Goal: Transaction & Acquisition: Book appointment/travel/reservation

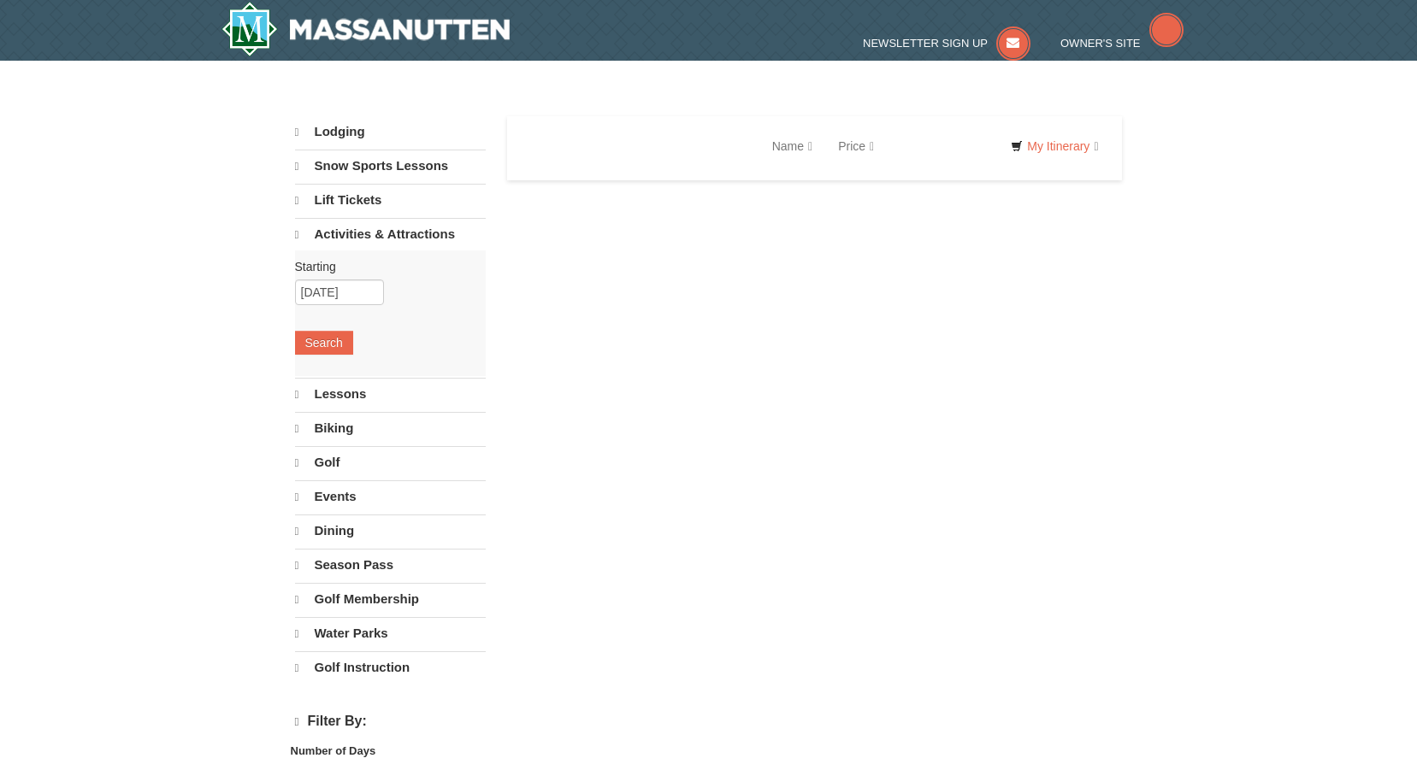
select select "10"
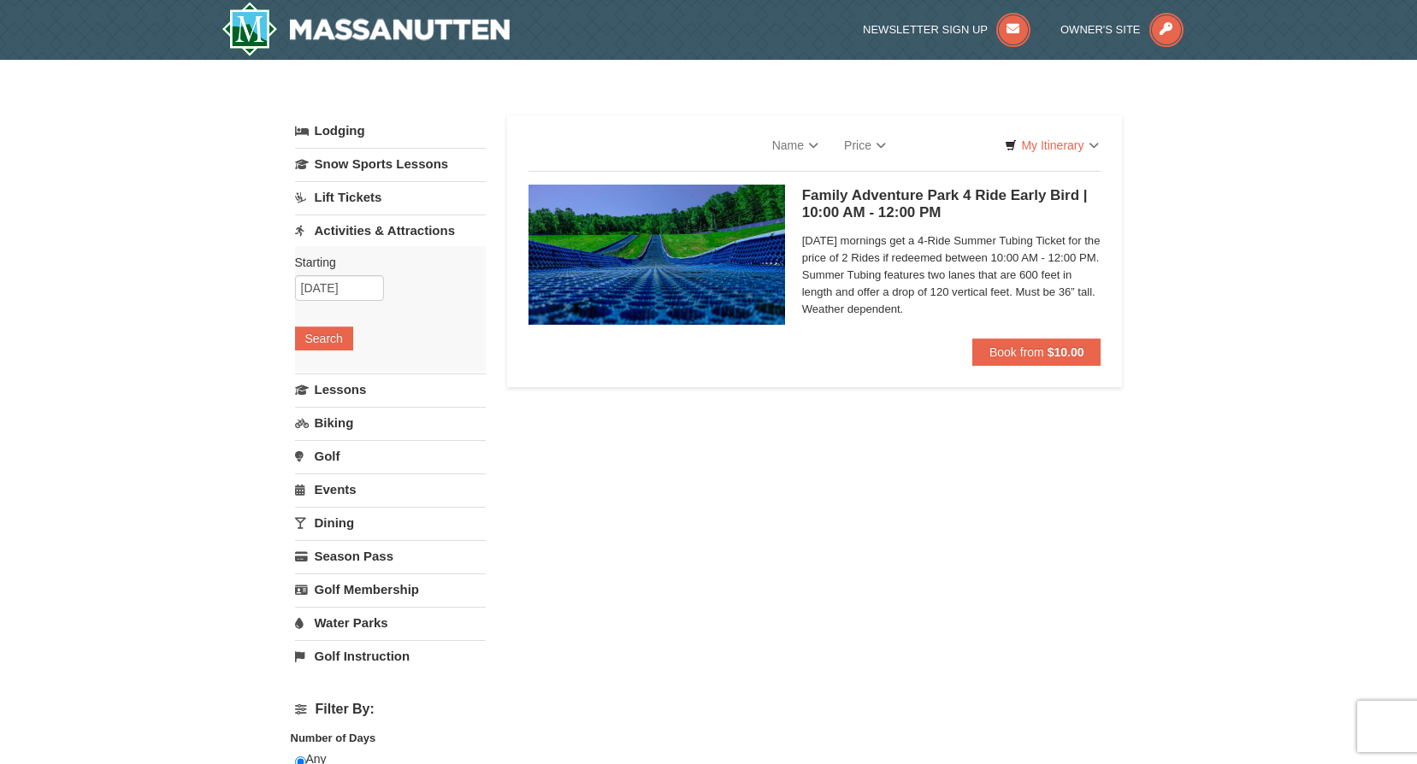
select select "10"
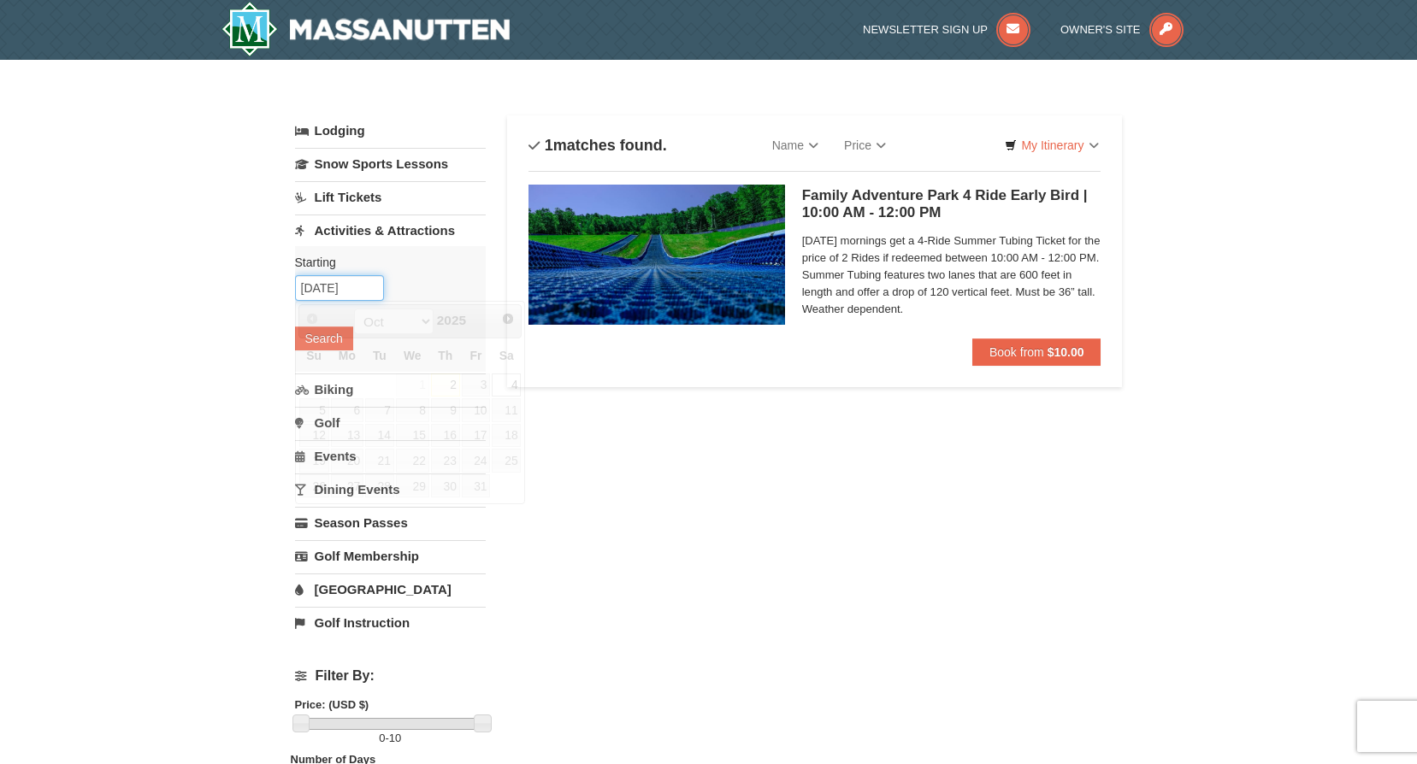
click at [332, 292] on input "10/04/2025" at bounding box center [339, 288] width 89 height 26
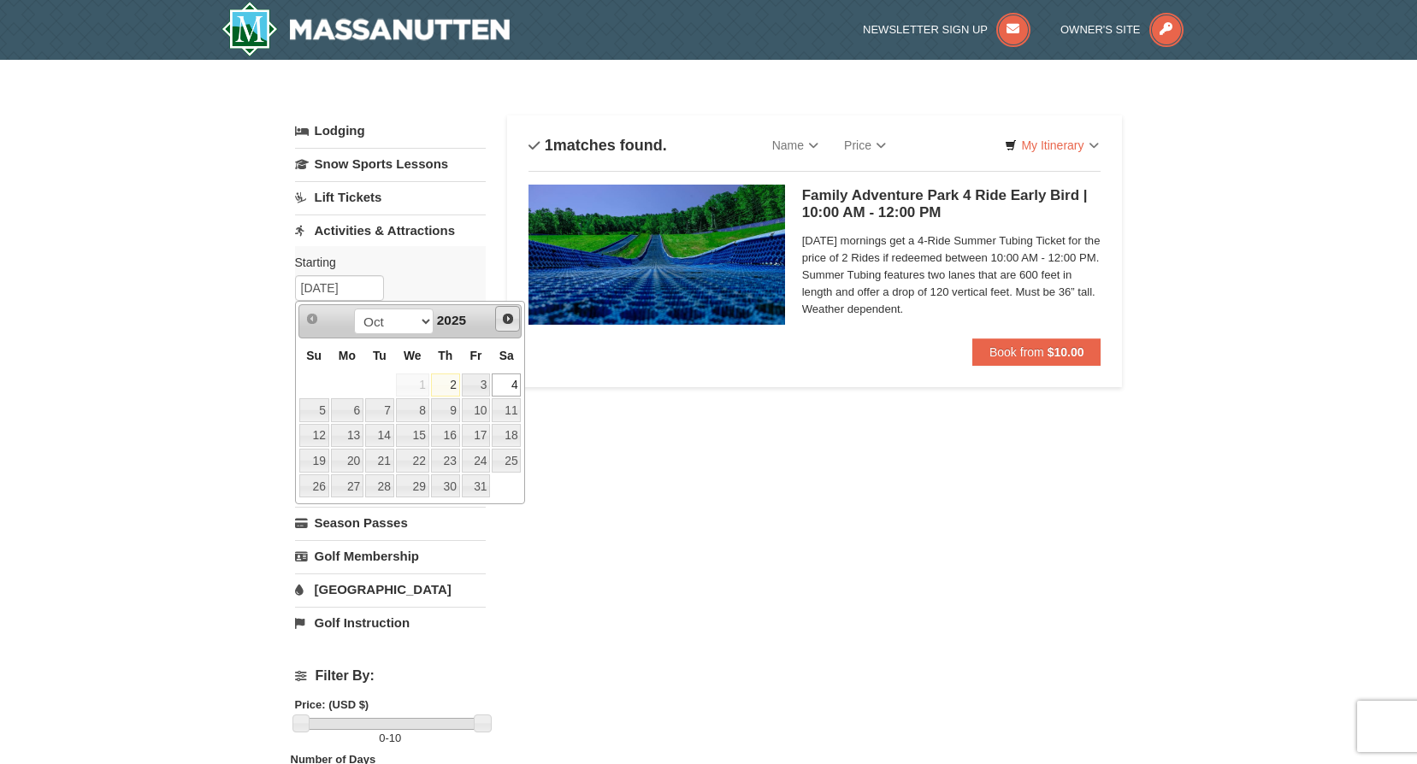
click at [501, 316] on span "Next" at bounding box center [508, 319] width 14 height 14
click at [480, 408] on link "7" at bounding box center [476, 410] width 29 height 24
type input "[DATE]"
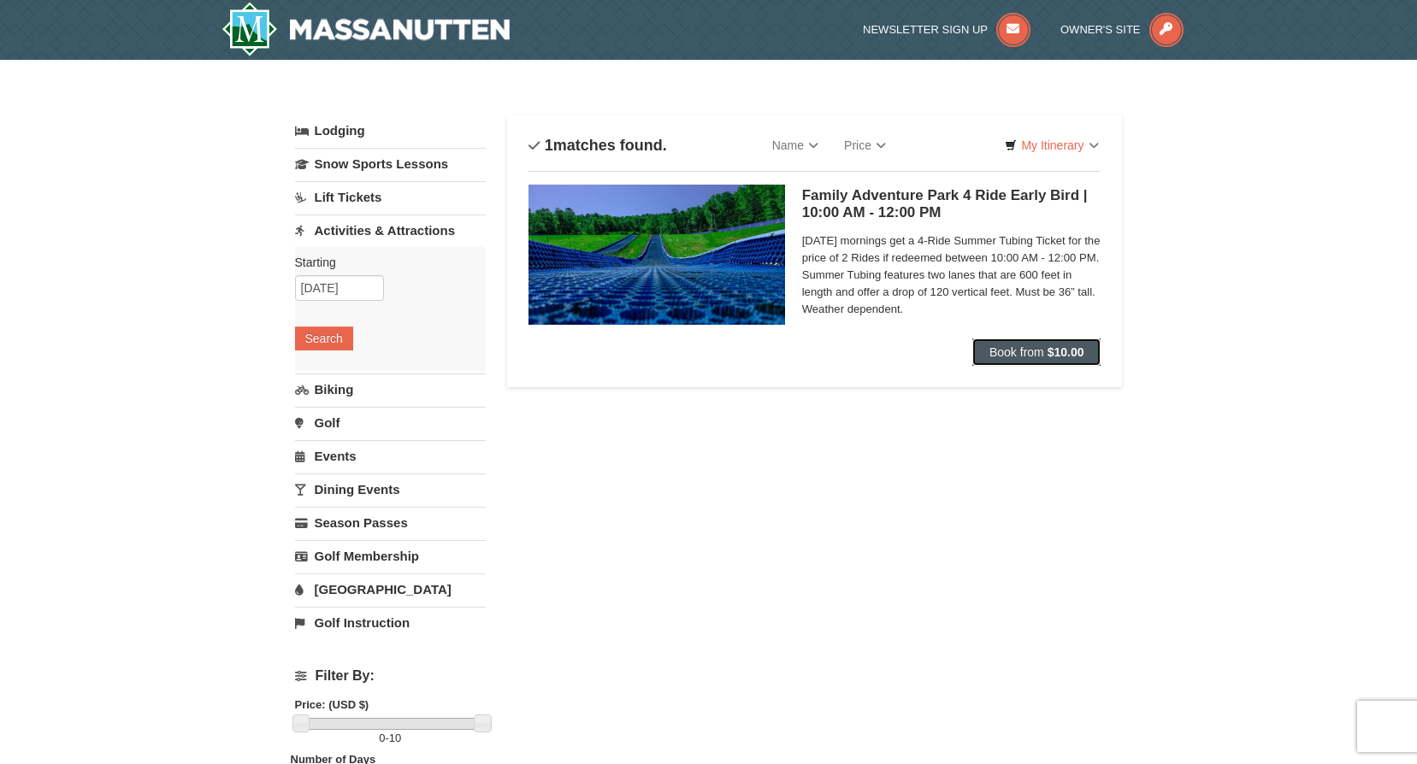
click at [1010, 355] on span "Book from" at bounding box center [1016, 352] width 55 height 14
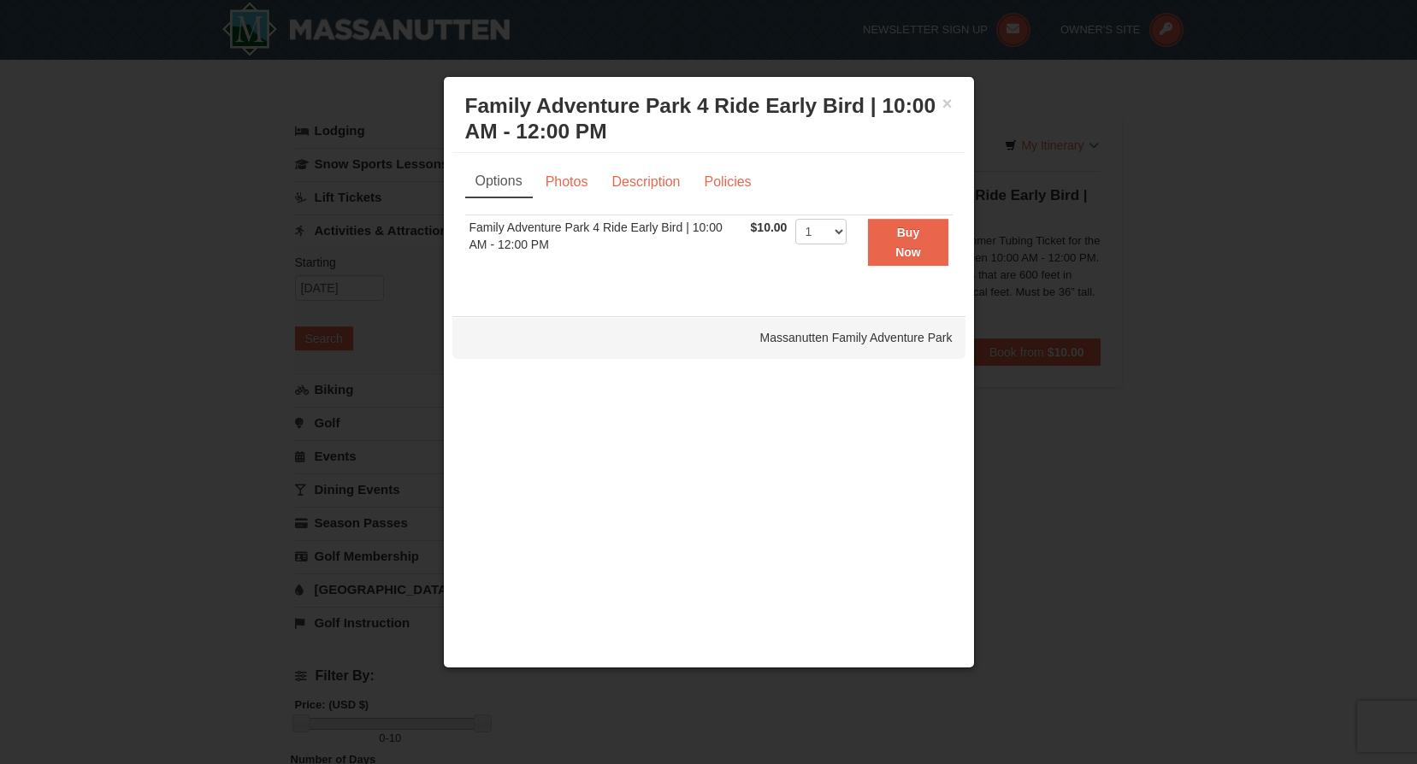
click at [1088, 150] on div at bounding box center [708, 382] width 1417 height 764
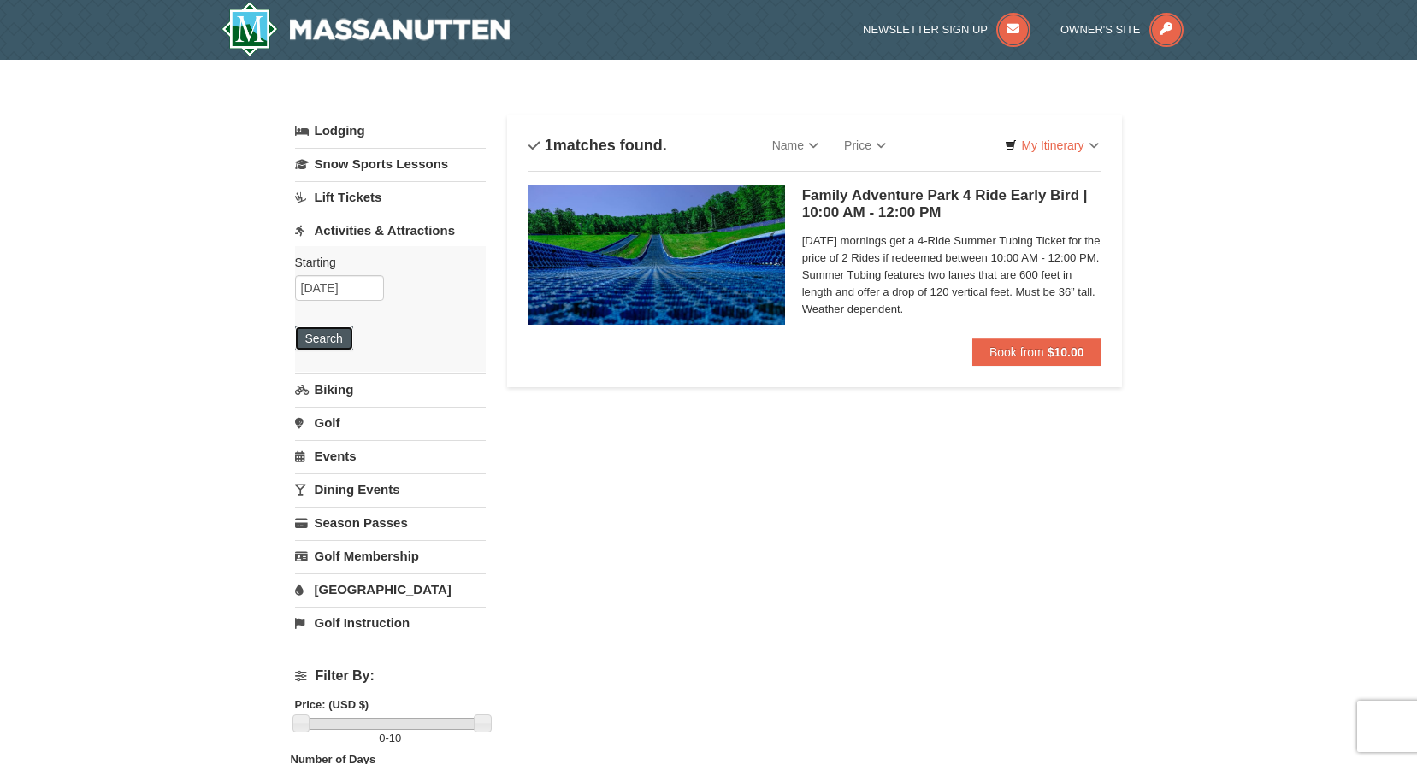
click at [318, 335] on button "Search" at bounding box center [324, 339] width 58 height 24
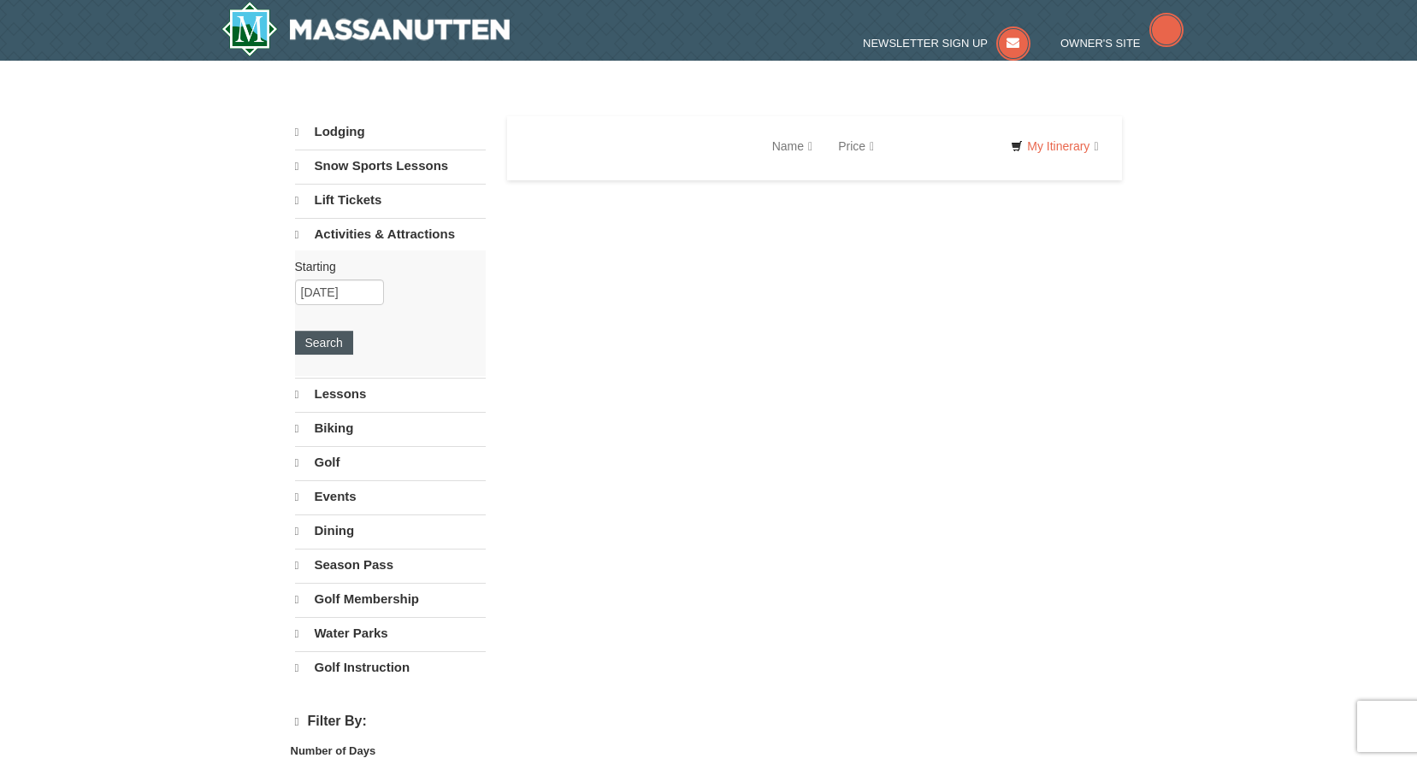
select select "10"
